Goal: Find specific page/section: Find specific page/section

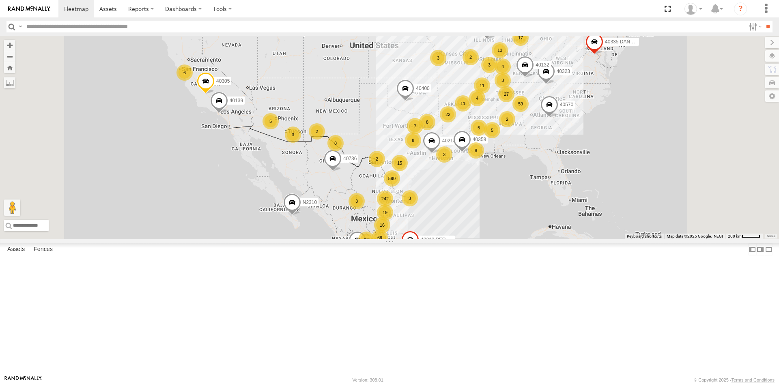
click at [136, 30] on input "text" at bounding box center [384, 27] width 722 height 12
type input "*****"
click at [763, 21] on input "**" at bounding box center [767, 27] width 9 height 12
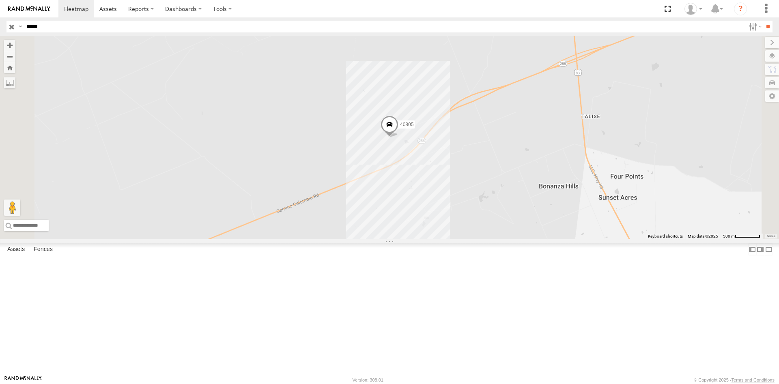
click at [398, 138] on span at bounding box center [390, 127] width 18 height 22
